Goal: Information Seeking & Learning: Learn about a topic

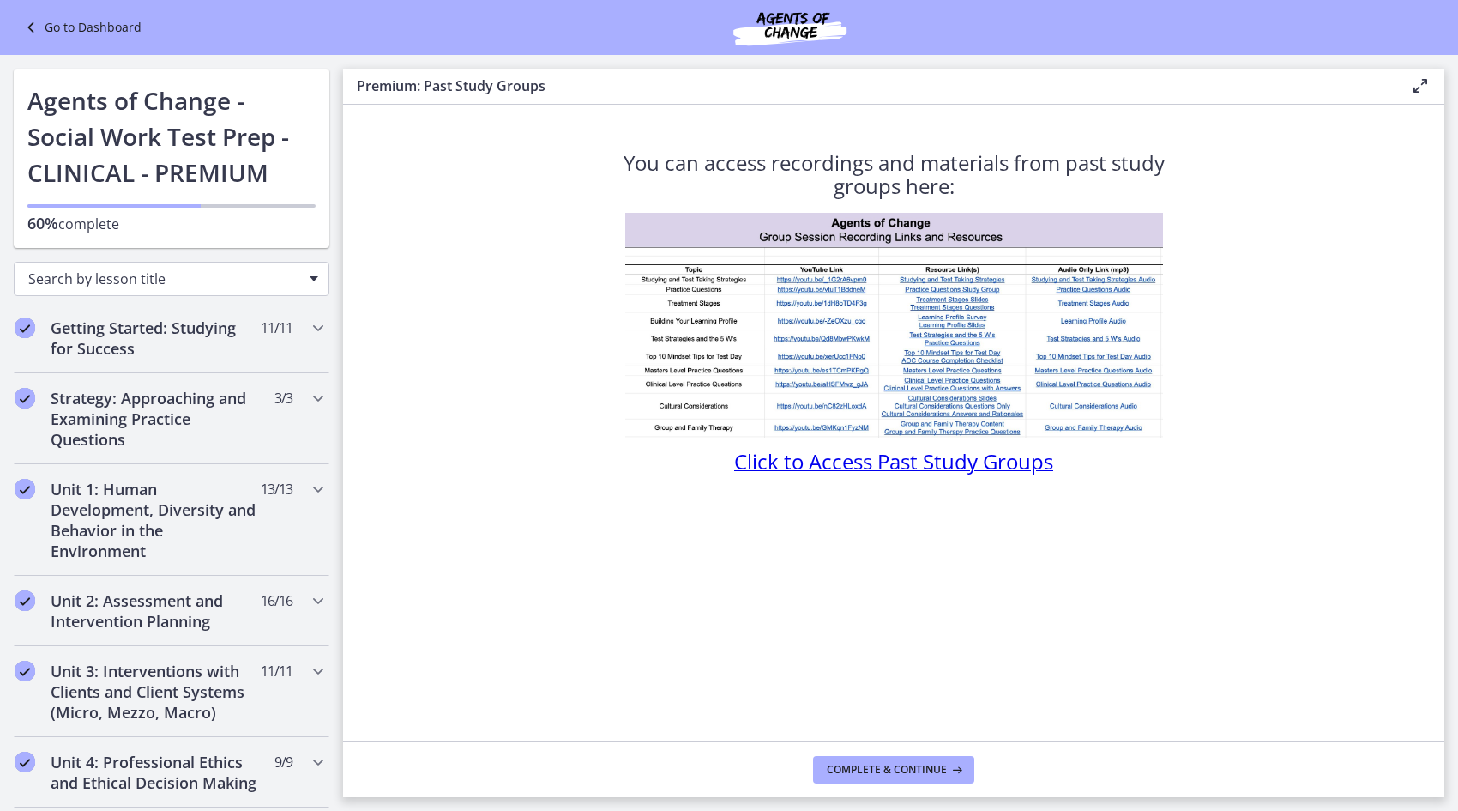
click at [182, 284] on span "Search by lesson title" at bounding box center [164, 278] width 273 height 19
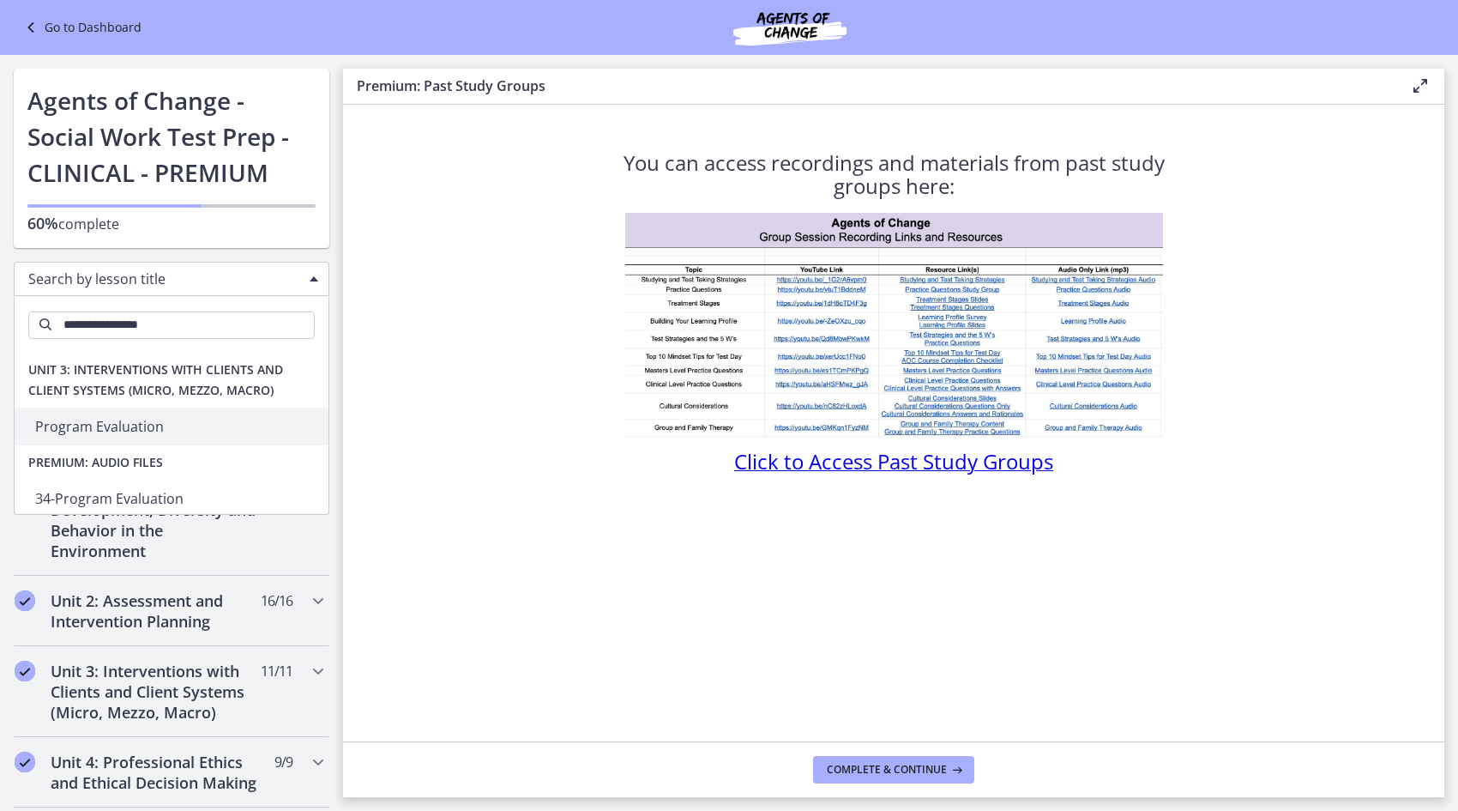
type input "**********"
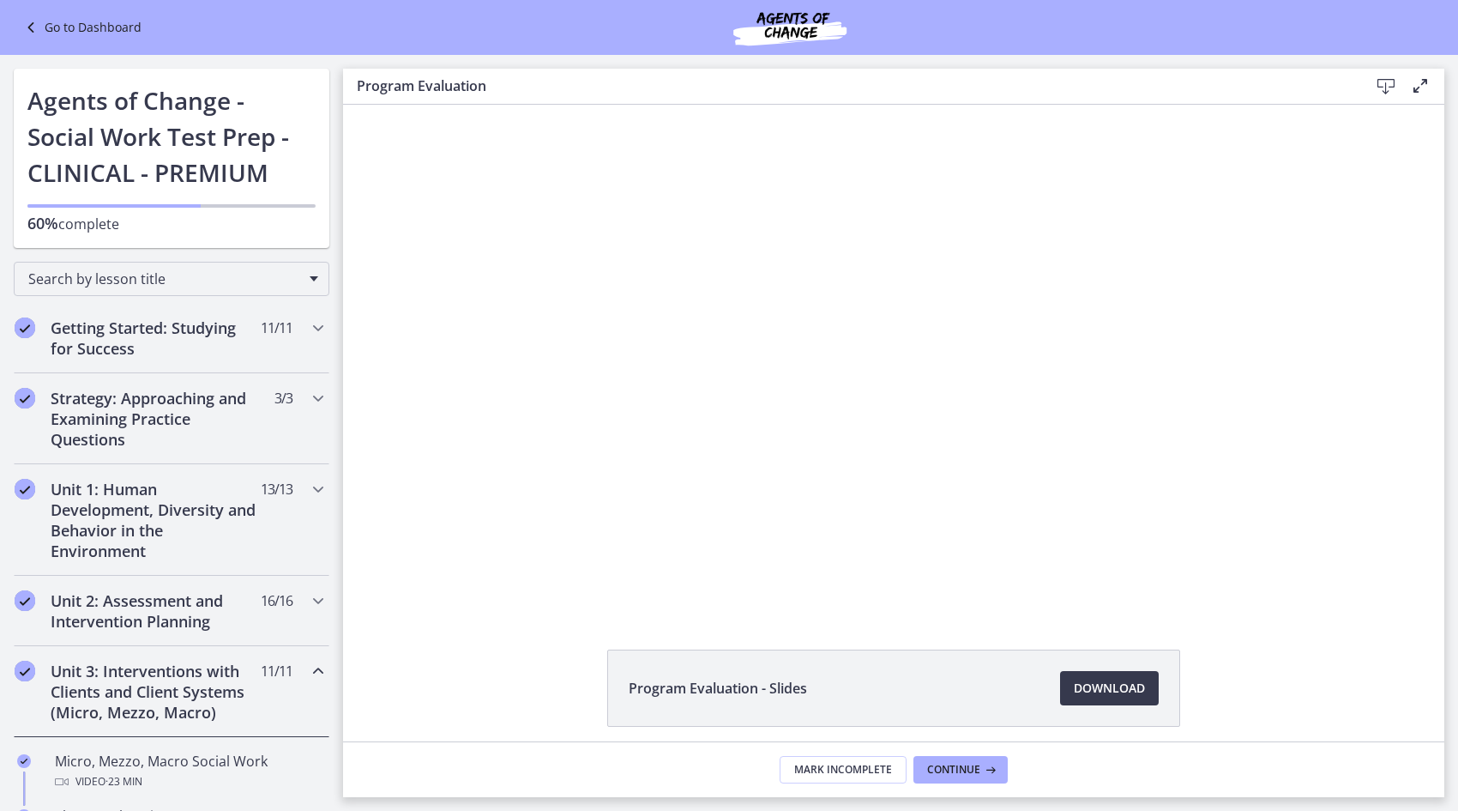
click at [532, 702] on div "Program Evaluation - Slides Download Opens in a new window" at bounding box center [893, 729] width 1101 height 160
click at [489, 682] on div "Program Evaluation - Slides Download Opens in a new window" at bounding box center [893, 729] width 1101 height 160
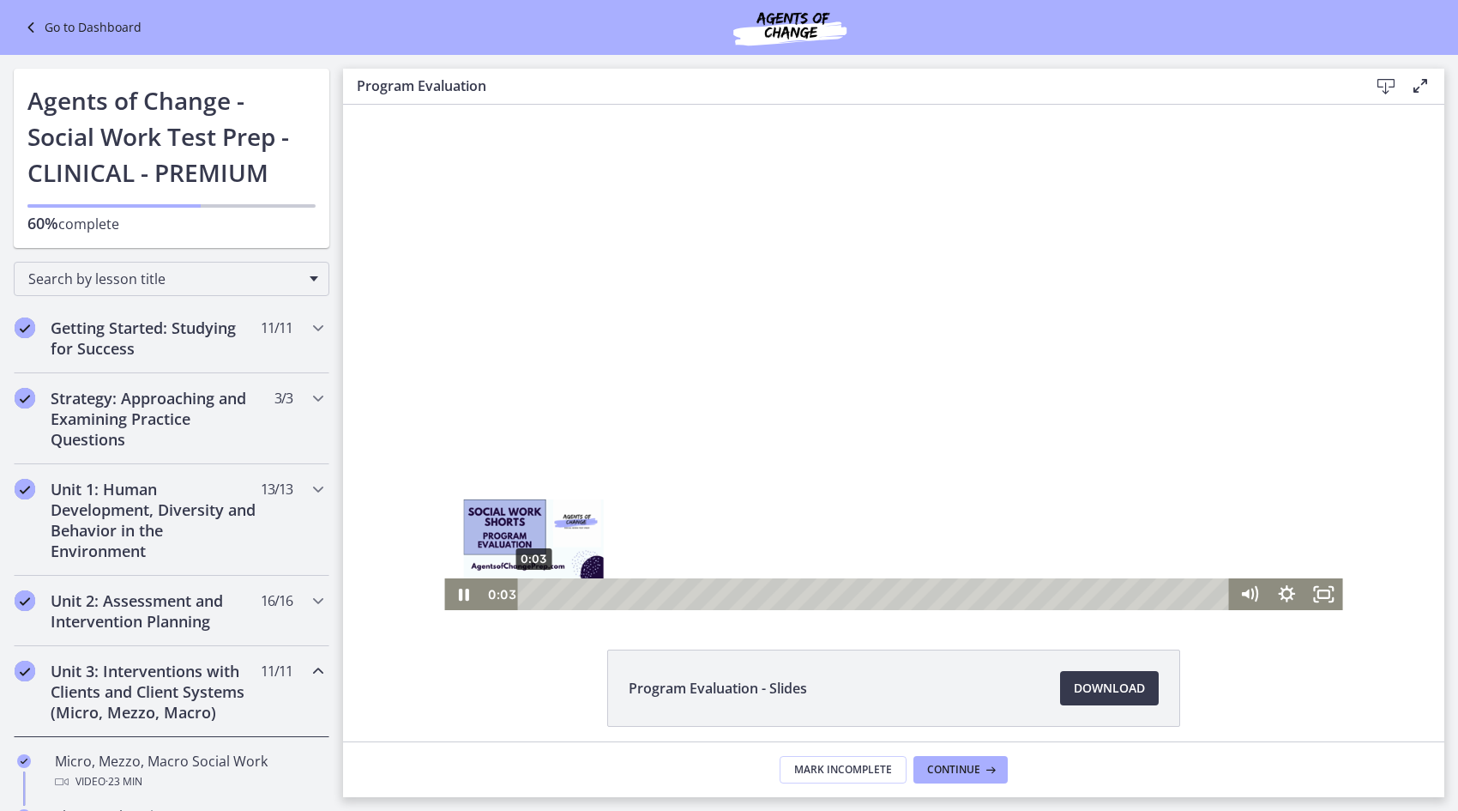
click at [532, 594] on div "0:03" at bounding box center [877, 594] width 690 height 32
click at [543, 597] on div "0:31" at bounding box center [877, 594] width 690 height 32
click at [556, 597] on div "0:50" at bounding box center [877, 594] width 690 height 32
click at [554, 589] on div "0:48" at bounding box center [877, 594] width 690 height 32
click at [622, 404] on div at bounding box center [893, 357] width 898 height 505
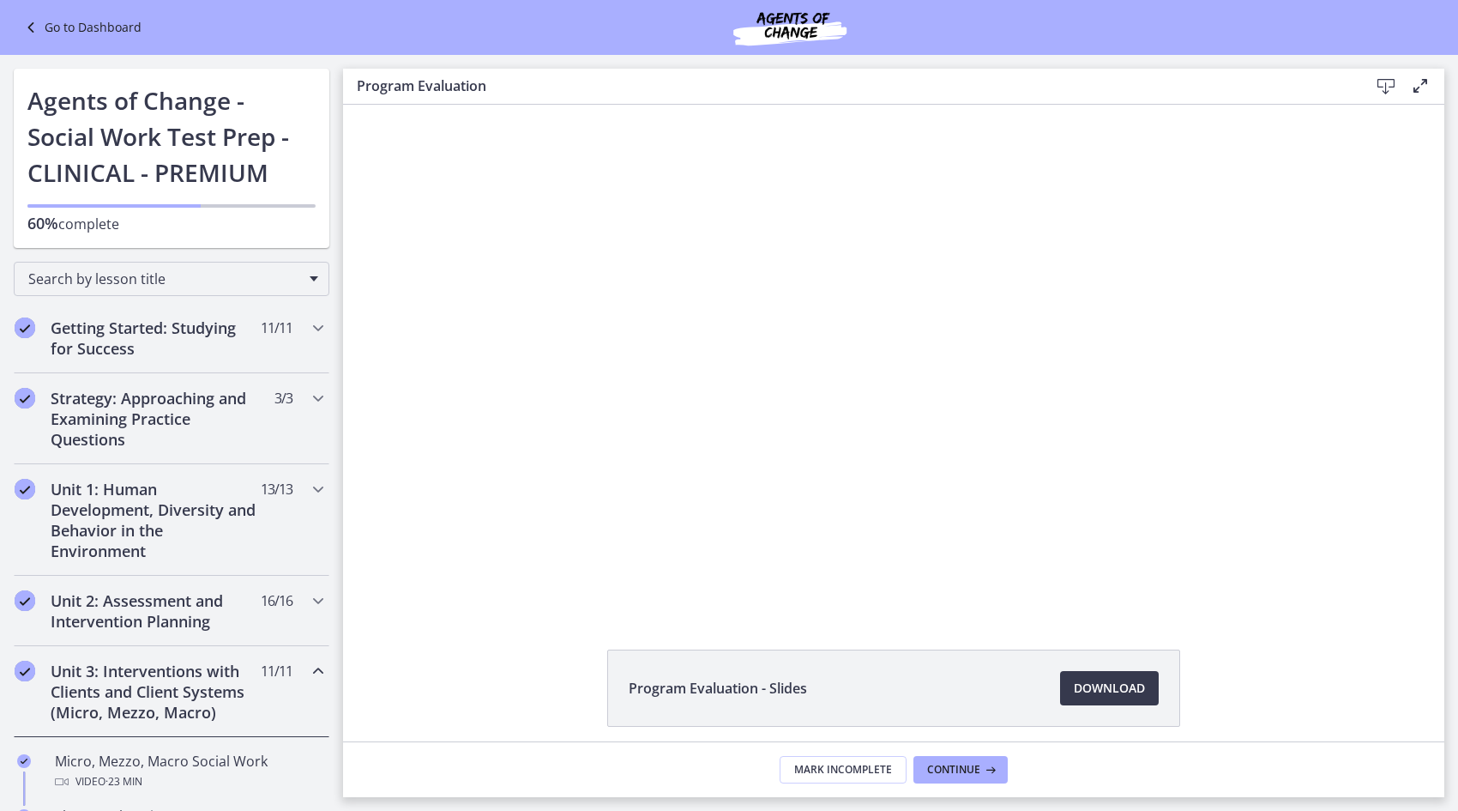
click at [935, 428] on div at bounding box center [893, 357] width 898 height 505
click at [915, 371] on div at bounding box center [893, 357] width 898 height 505
click at [558, 643] on div "Program Evaluation - Slides Download Opens in a new window" at bounding box center [893, 423] width 1101 height 636
click at [527, 744] on footer "Mark Incomplete Continue" at bounding box center [893, 769] width 1101 height 56
click at [704, 551] on div at bounding box center [893, 357] width 898 height 505
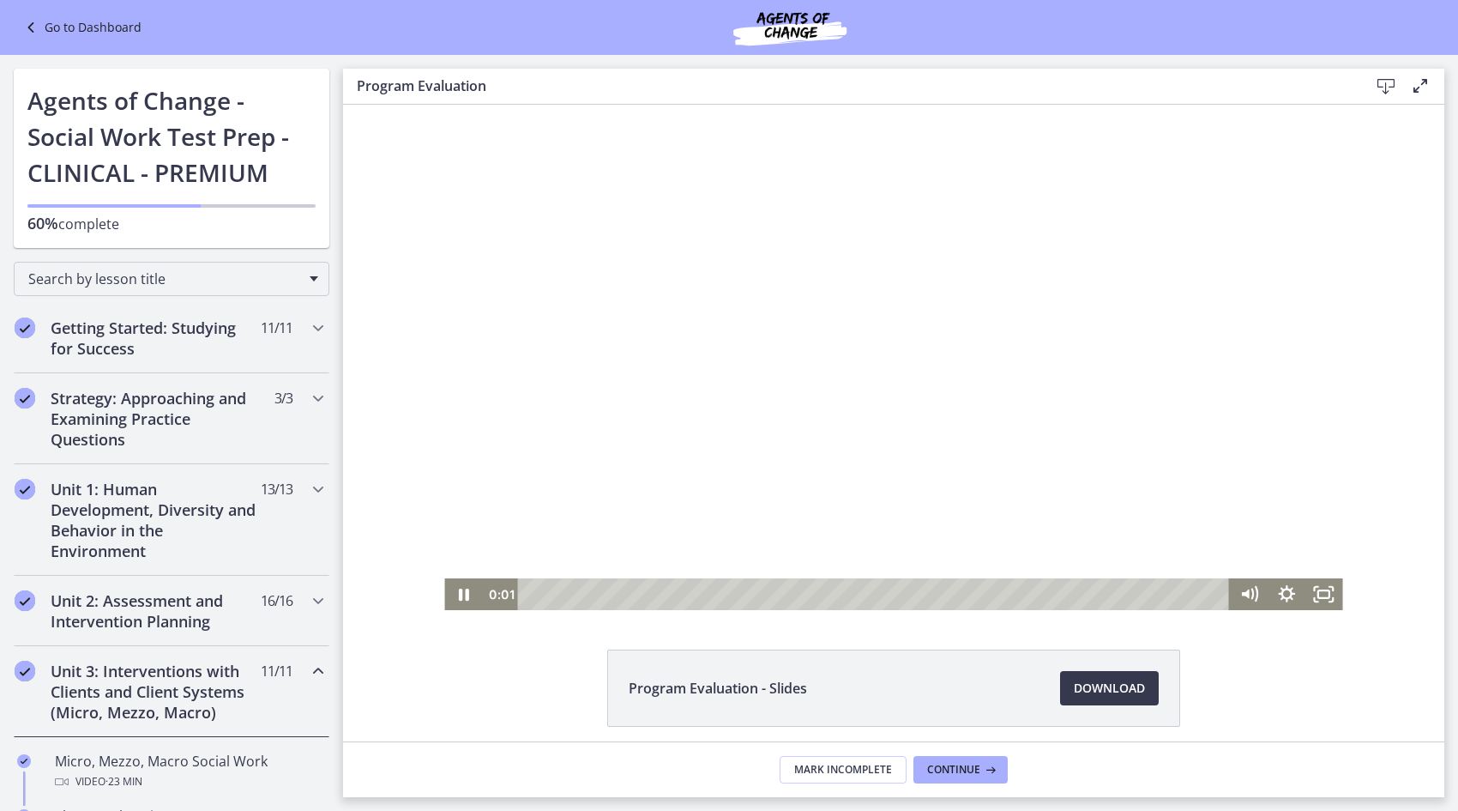
click at [588, 590] on div "Playbar" at bounding box center [877, 594] width 690 height 32
click at [912, 362] on div at bounding box center [893, 357] width 898 height 505
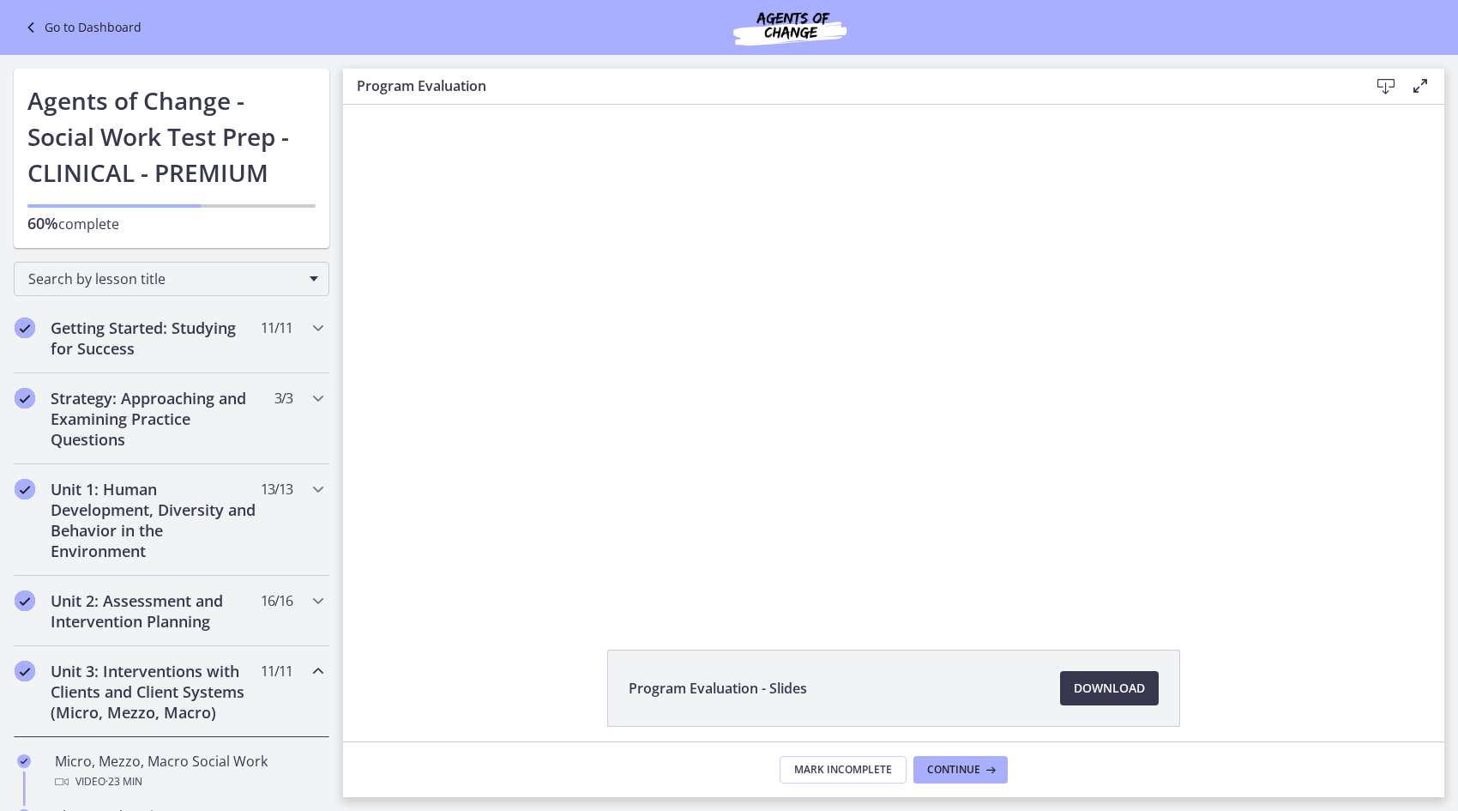
click at [847, 475] on div at bounding box center [893, 357] width 898 height 505
click at [991, 673] on li "Program Evaluation - Slides Download Opens in a new window" at bounding box center [893, 687] width 573 height 77
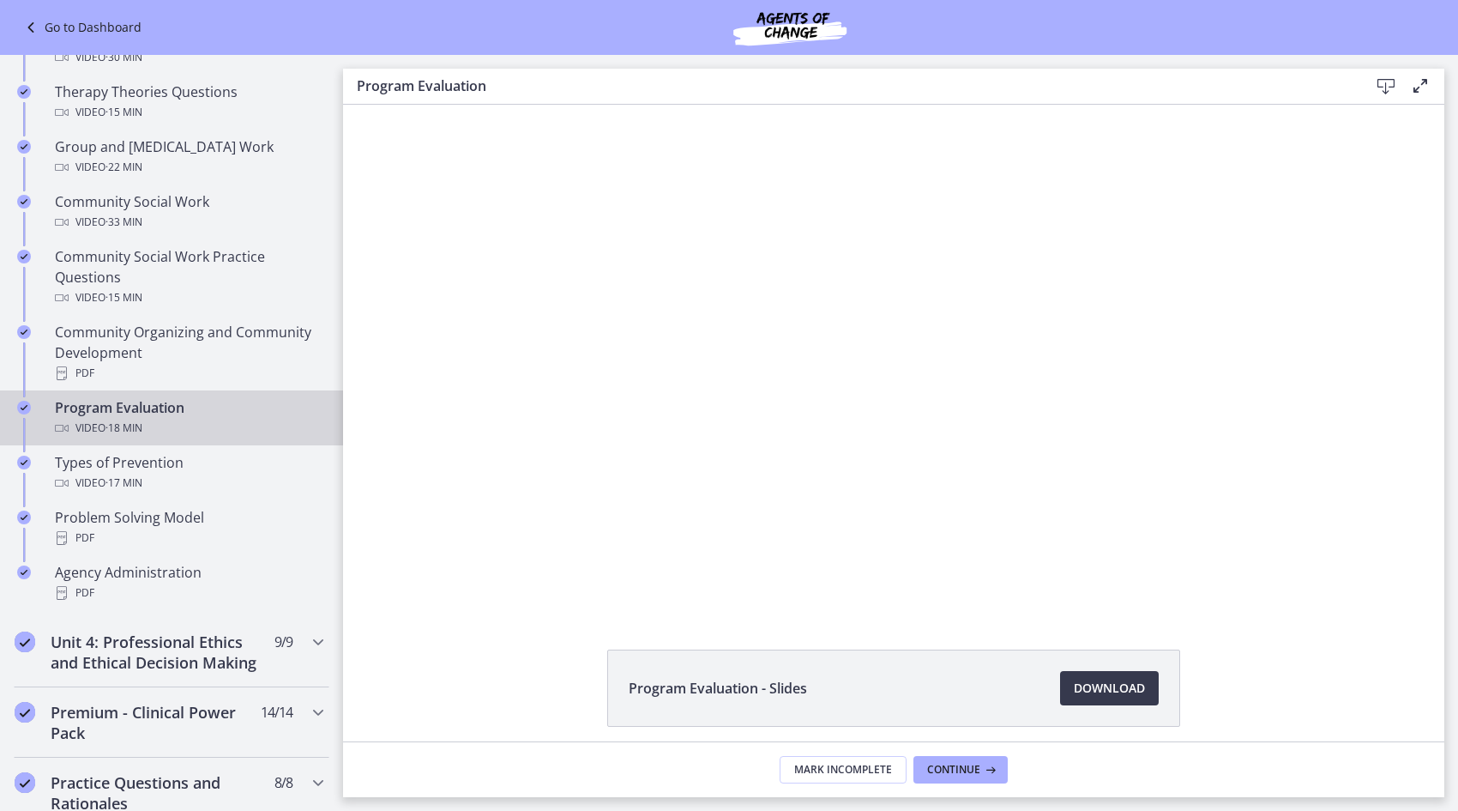
scroll to position [776, 0]
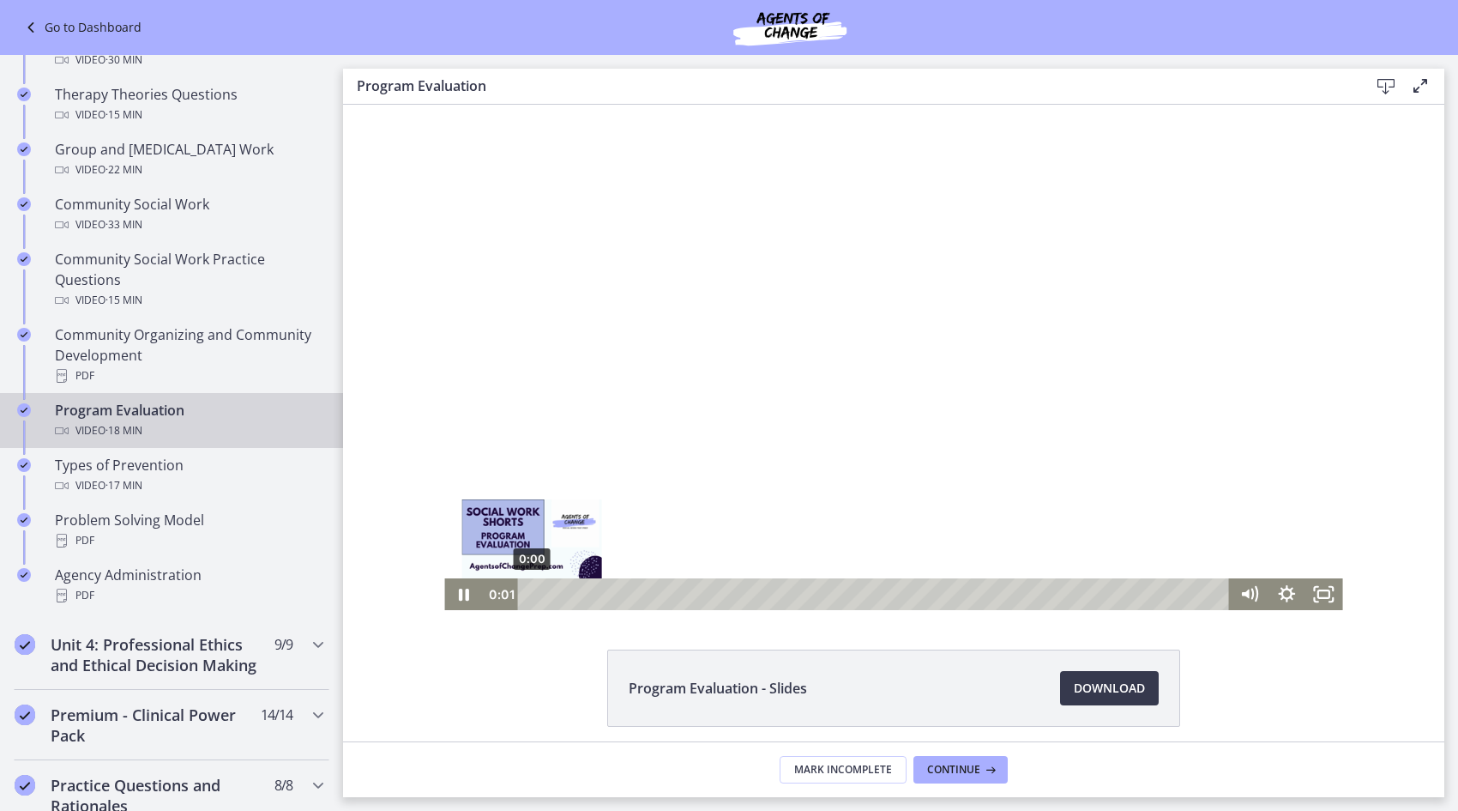
click at [583, 593] on div "0:00" at bounding box center [877, 594] width 690 height 32
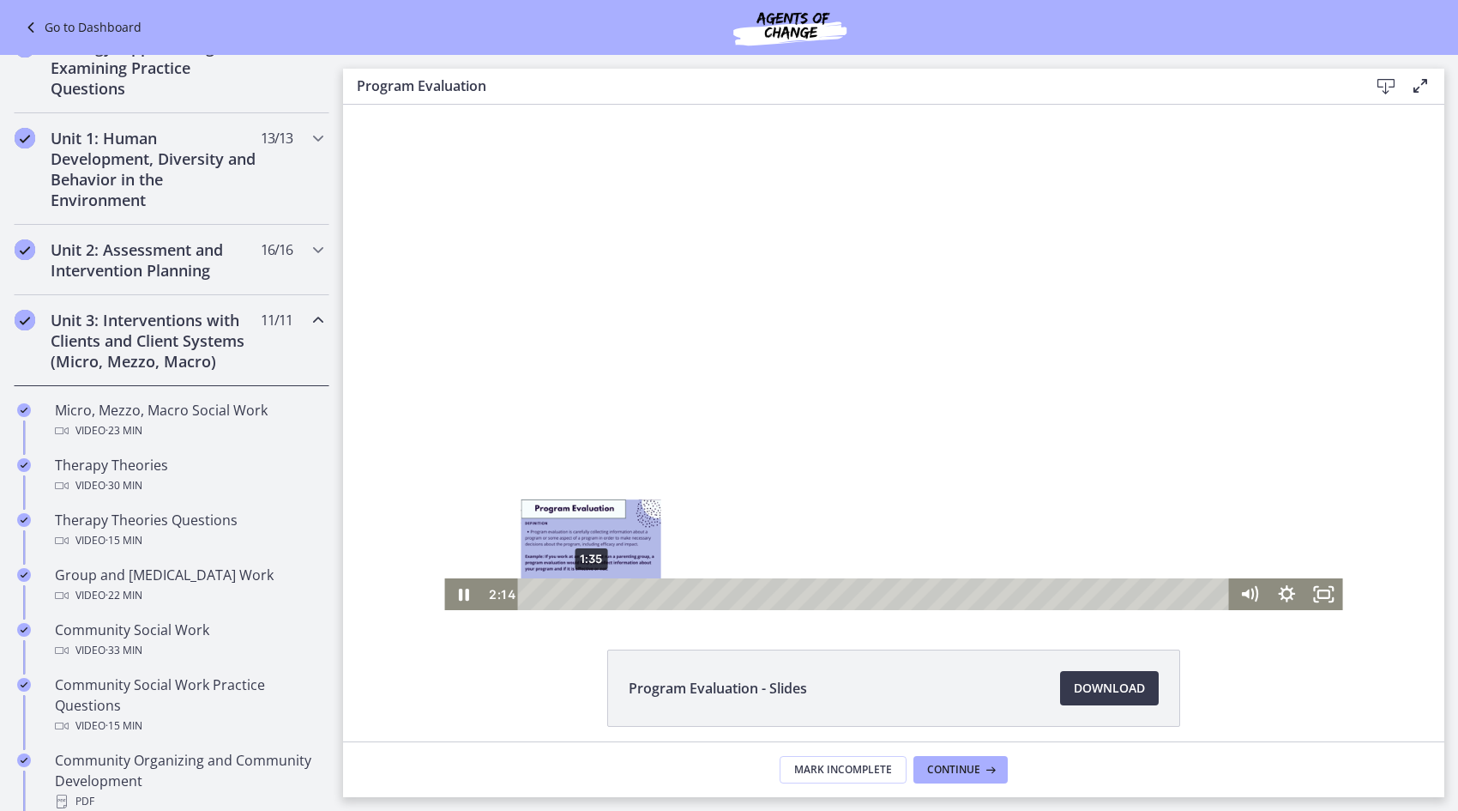
scroll to position [354, 0]
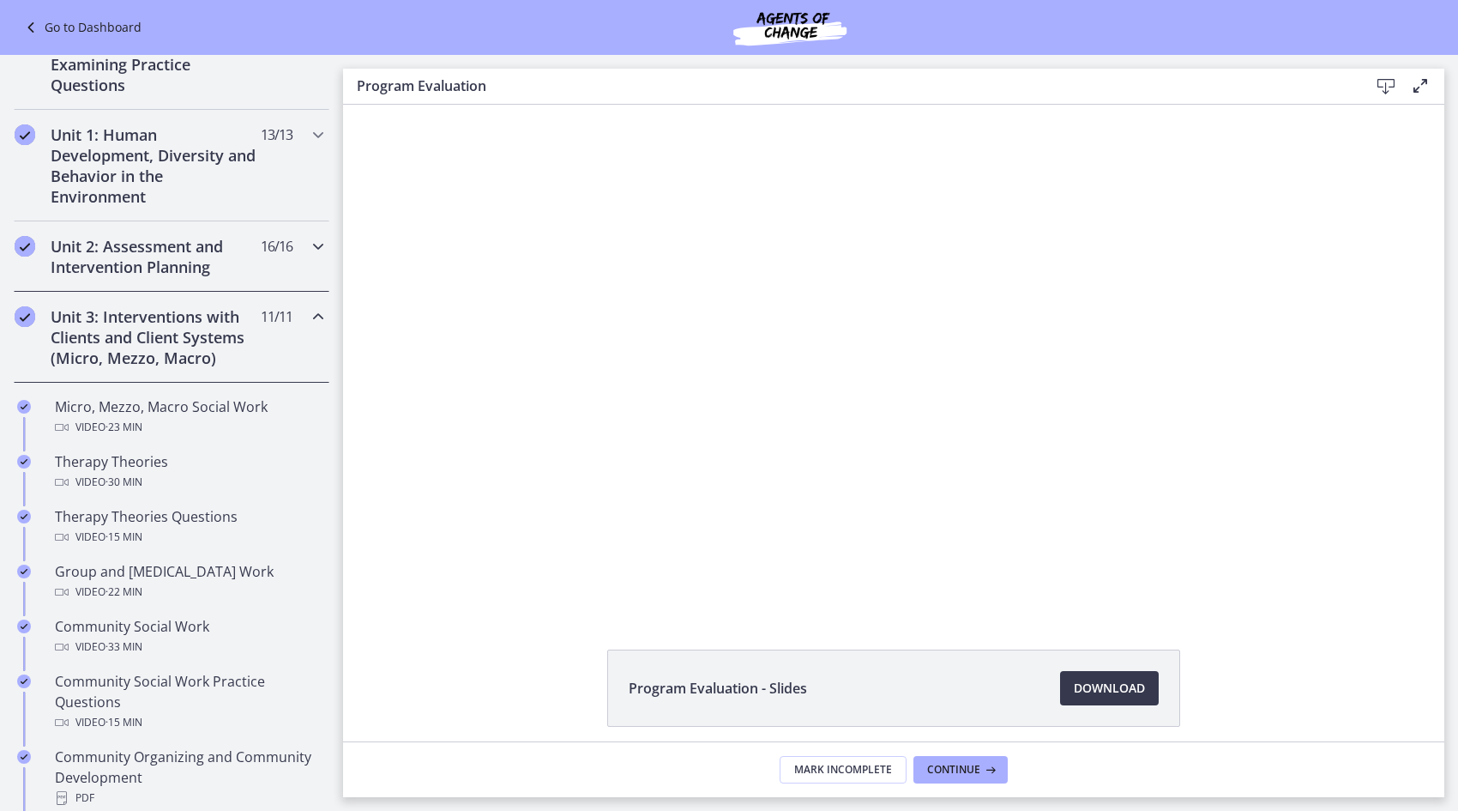
click at [308, 245] on icon "Chapters" at bounding box center [318, 246] width 21 height 21
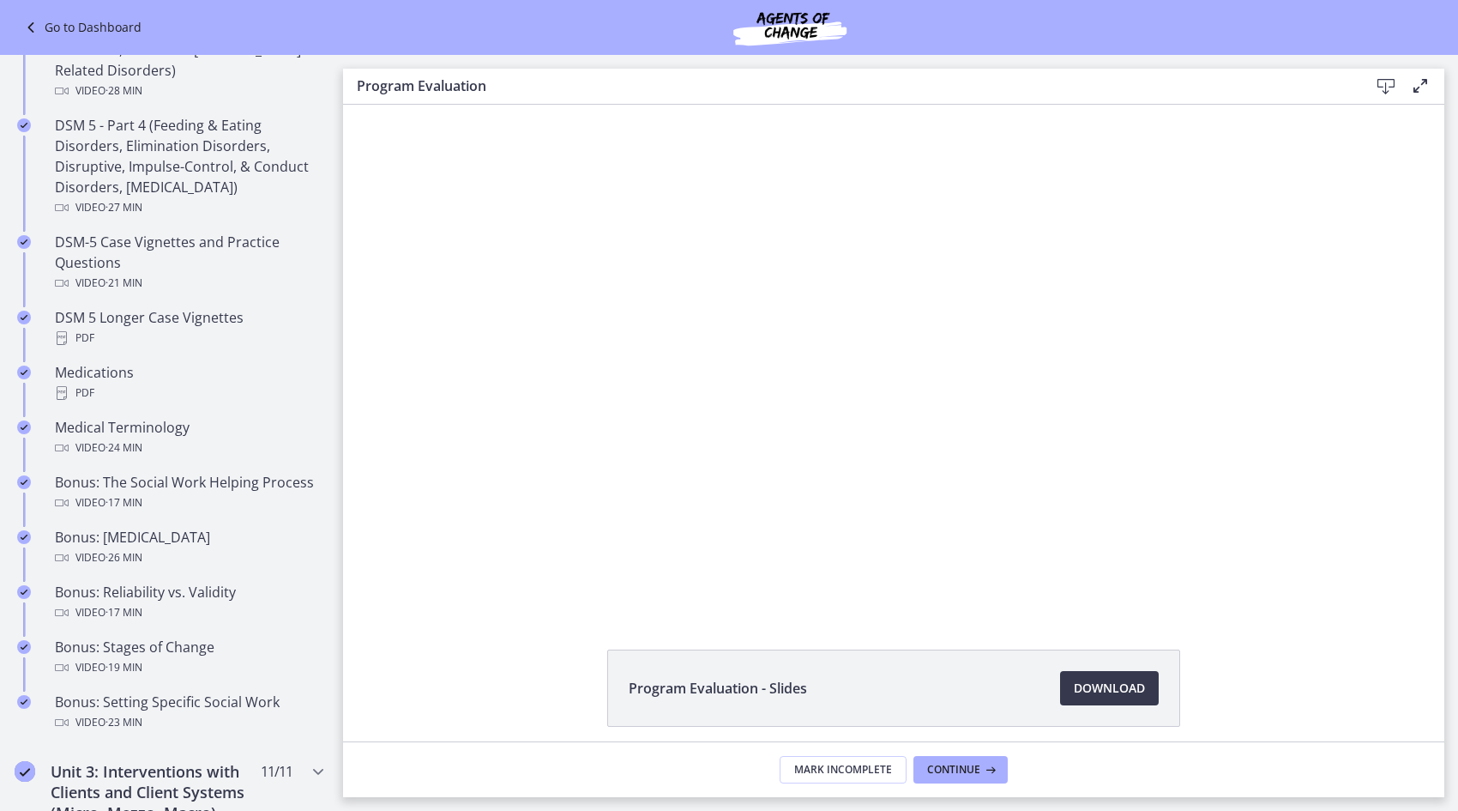
scroll to position [1040, 0]
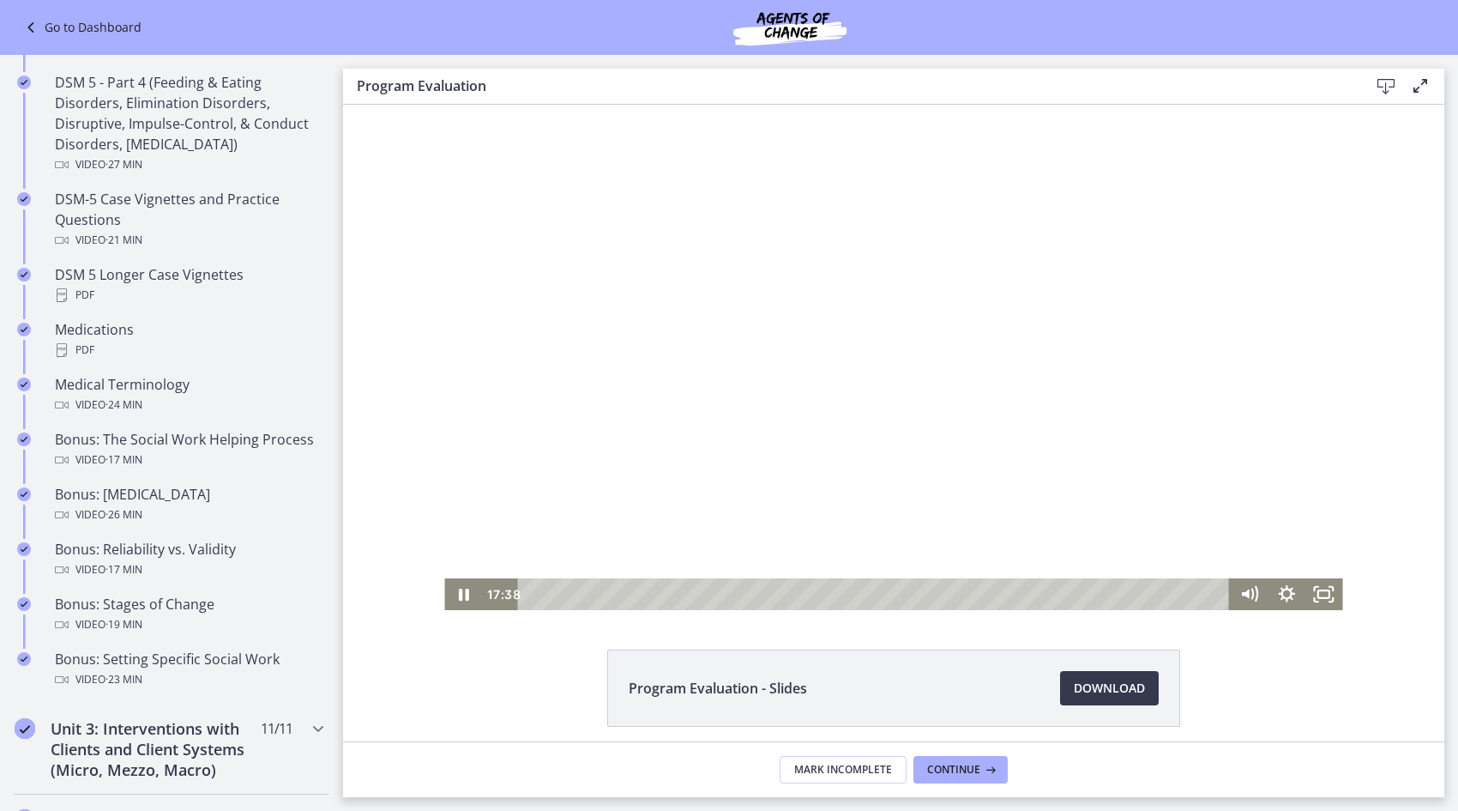
click at [694, 450] on div at bounding box center [893, 357] width 898 height 505
click at [555, 594] on div "0:51" at bounding box center [877, 594] width 690 height 32
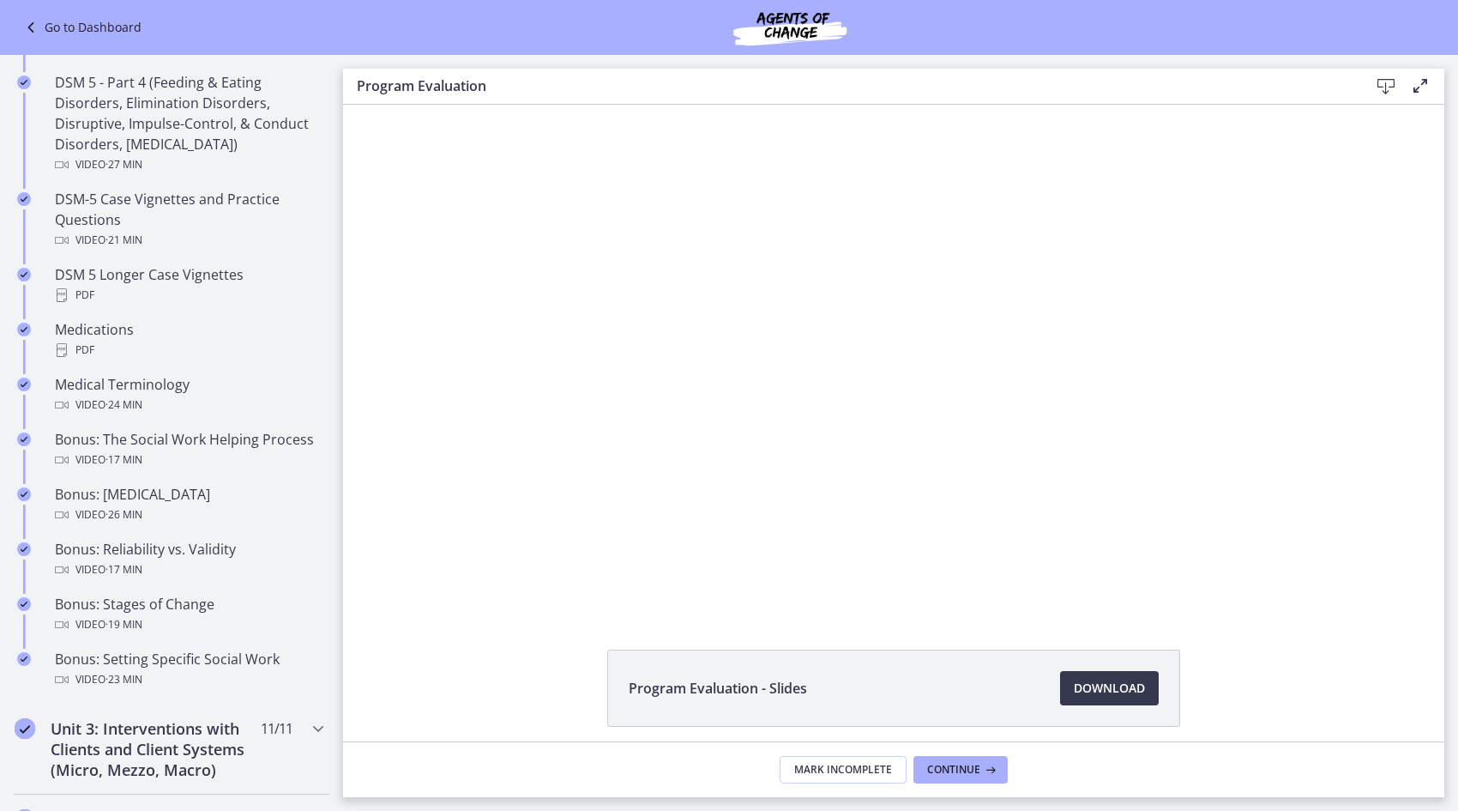
click at [889, 383] on div at bounding box center [893, 357] width 898 height 505
